Goal: Check status: Check status

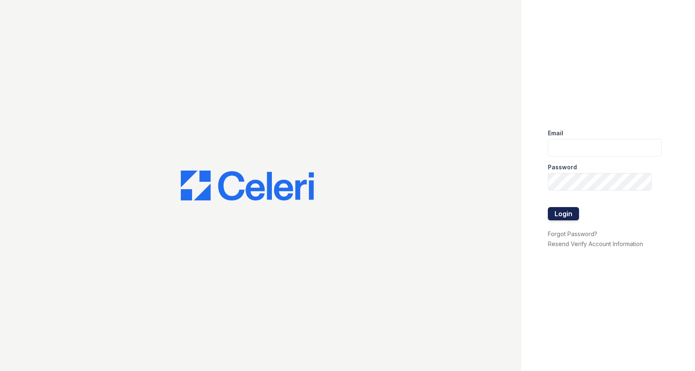
type input "[EMAIL_ADDRESS][DOMAIN_NAME]"
click at [570, 214] on button "Login" at bounding box center [562, 213] width 31 height 13
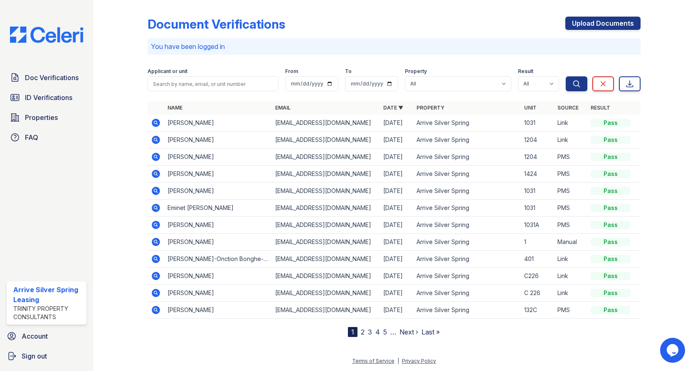
click at [159, 176] on icon at bounding box center [156, 174] width 8 height 8
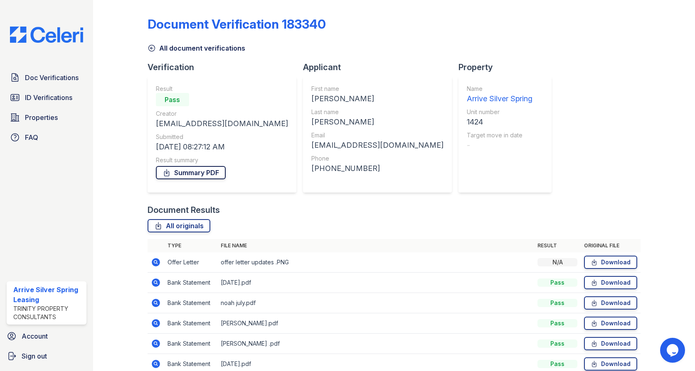
click at [187, 170] on link "Summary PDF" at bounding box center [191, 172] width 70 height 13
click at [190, 171] on link "Summary PDF" at bounding box center [191, 172] width 70 height 13
click at [37, 81] on span "Doc Verifications" at bounding box center [52, 78] width 54 height 10
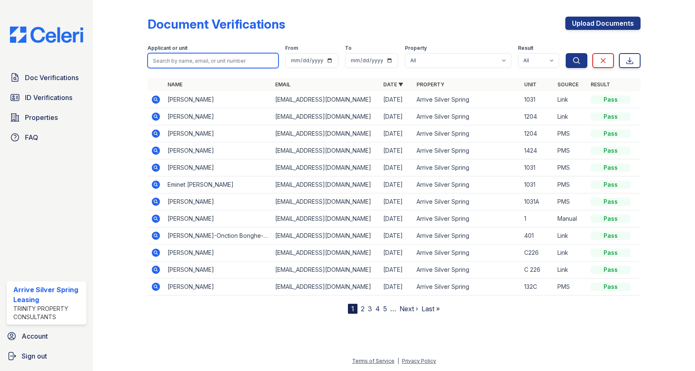
click at [172, 56] on input "search" at bounding box center [212, 60] width 131 height 15
type input "noah"
click at [565, 53] on button "Search" at bounding box center [576, 60] width 22 height 15
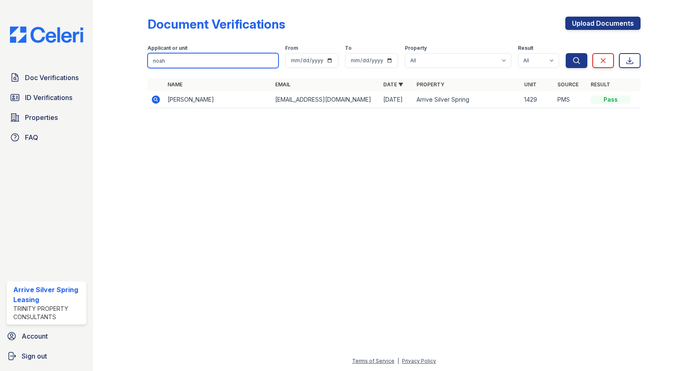
click at [150, 62] on input "noah" at bounding box center [212, 60] width 131 height 15
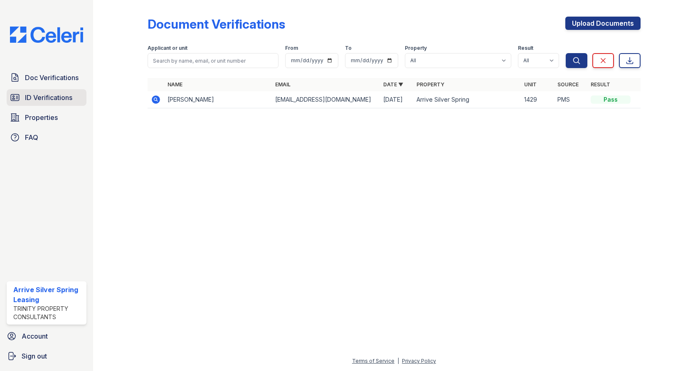
click at [28, 96] on span "ID Verifications" at bounding box center [48, 98] width 47 height 10
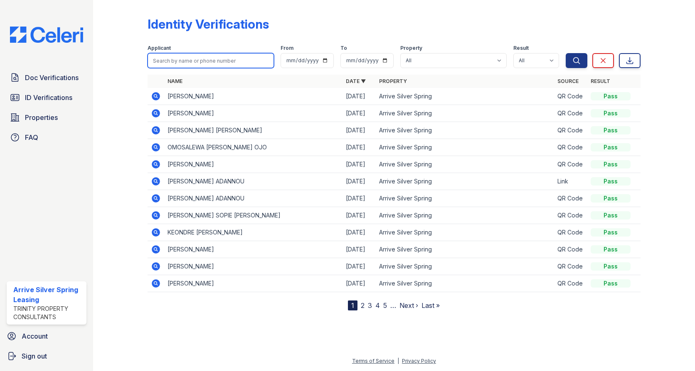
click at [189, 59] on input "search" at bounding box center [210, 60] width 126 height 15
type input "noah"
click at [565, 53] on button "Search" at bounding box center [576, 60] width 22 height 15
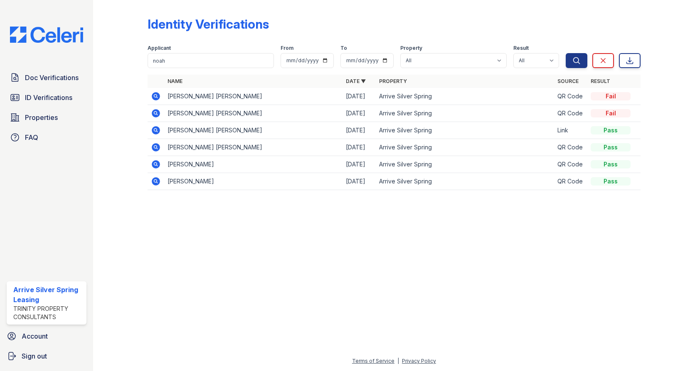
click at [153, 97] on icon at bounding box center [156, 96] width 8 height 8
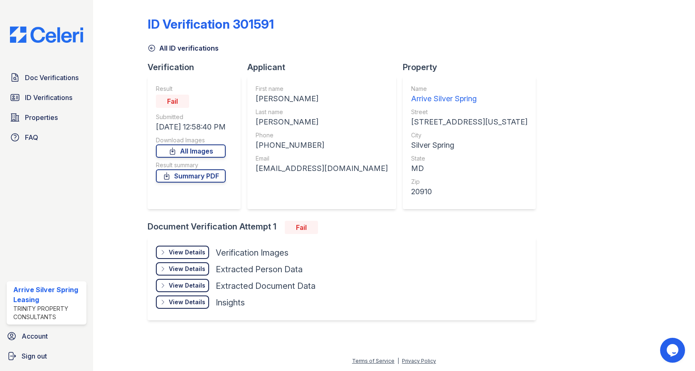
click at [153, 47] on icon at bounding box center [151, 48] width 8 height 8
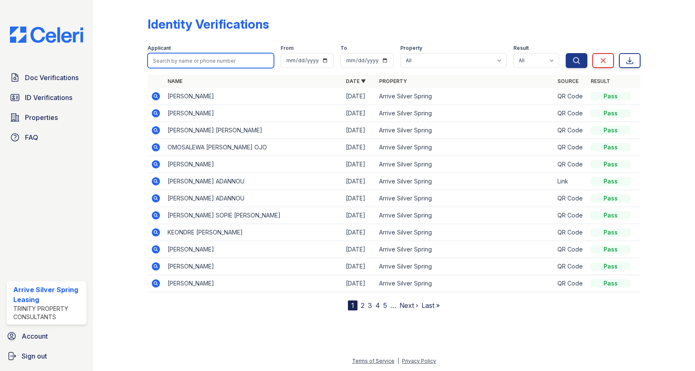
click at [182, 58] on input "search" at bounding box center [210, 60] width 126 height 15
type input "noah"
click at [565, 53] on button "Search" at bounding box center [576, 60] width 22 height 15
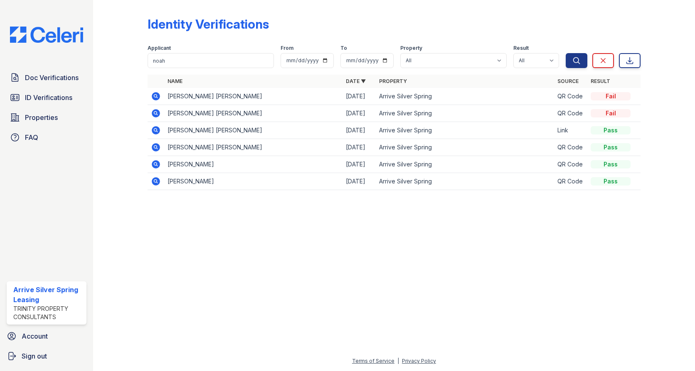
click at [155, 96] on icon at bounding box center [155, 96] width 2 height 2
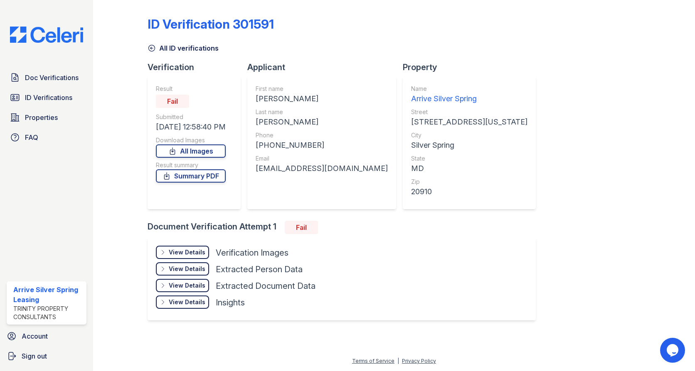
click at [295, 226] on div "Fail" at bounding box center [301, 227] width 33 height 13
click at [191, 173] on link "Summary PDF" at bounding box center [191, 175] width 70 height 13
click at [34, 98] on span "ID Verifications" at bounding box center [48, 98] width 47 height 10
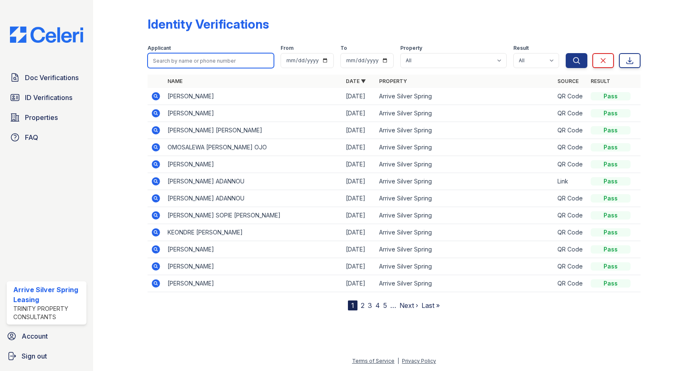
click at [187, 59] on input "search" at bounding box center [210, 60] width 126 height 15
type input "carrington"
click at [565, 53] on button "Search" at bounding box center [576, 60] width 22 height 15
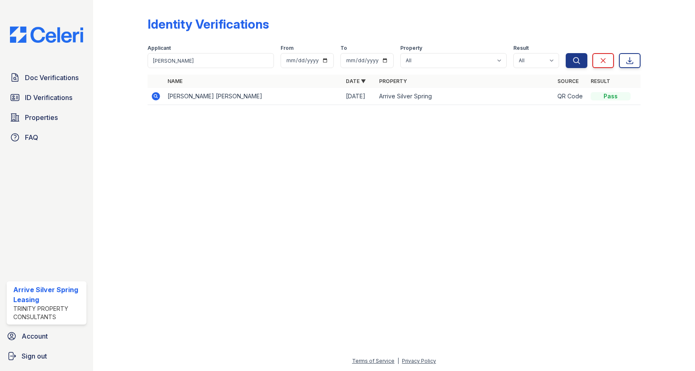
click at [156, 96] on icon at bounding box center [155, 96] width 2 height 2
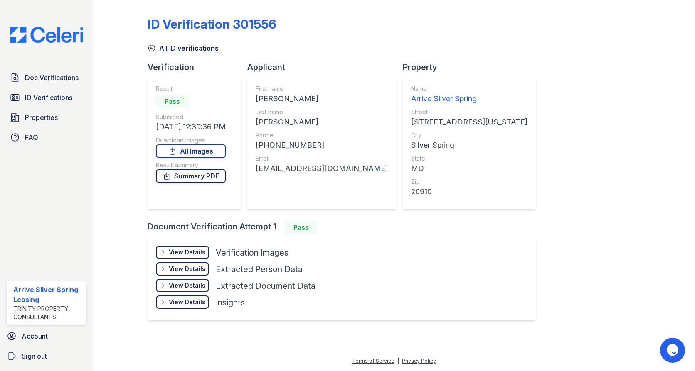
click at [206, 176] on link "Summary PDF" at bounding box center [191, 175] width 70 height 13
click at [192, 176] on link "Summary PDF" at bounding box center [191, 175] width 70 height 13
click at [193, 151] on link "All Images" at bounding box center [191, 151] width 70 height 13
click at [490, 20] on div "ID Verification 301556" at bounding box center [393, 28] width 493 height 22
click at [201, 150] on link "All Images" at bounding box center [191, 151] width 70 height 13
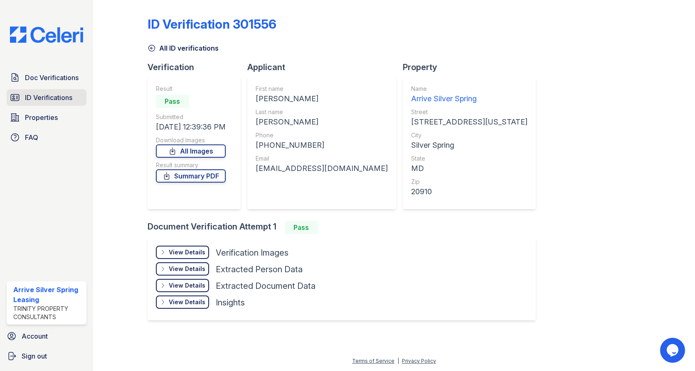
click at [48, 94] on span "ID Verifications" at bounding box center [48, 98] width 47 height 10
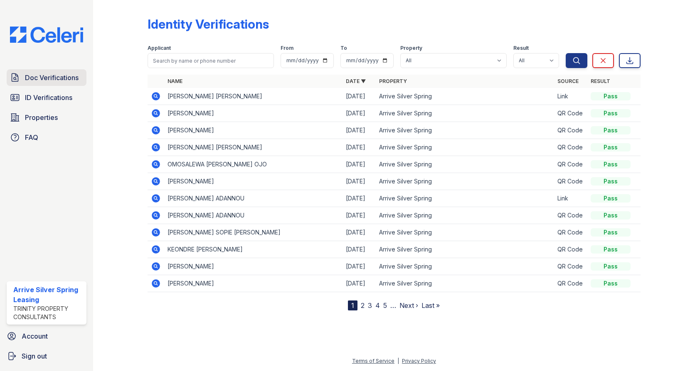
click at [48, 75] on span "Doc Verifications" at bounding box center [52, 78] width 54 height 10
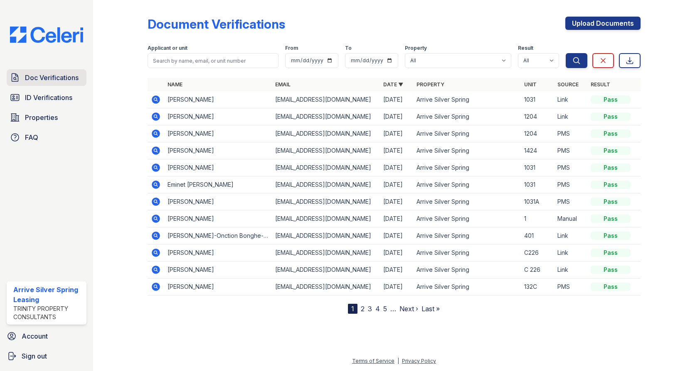
click at [37, 76] on span "Doc Verifications" at bounding box center [52, 78] width 54 height 10
click at [34, 83] on link "Doc Verifications" at bounding box center [47, 77] width 80 height 17
click at [12, 75] on icon at bounding box center [15, 78] width 10 height 10
click at [157, 150] on icon at bounding box center [156, 151] width 10 height 10
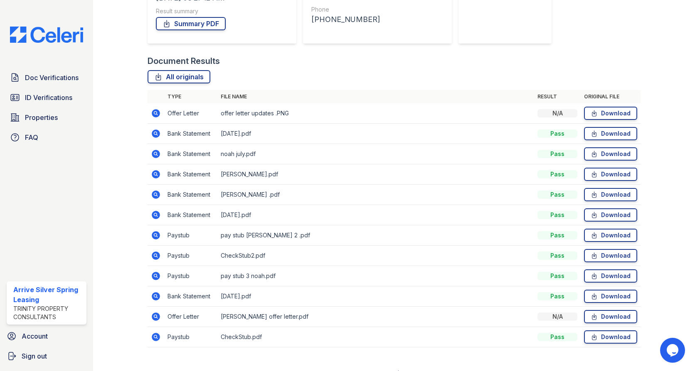
scroll to position [162, 0]
